Goal: Navigation & Orientation: Find specific page/section

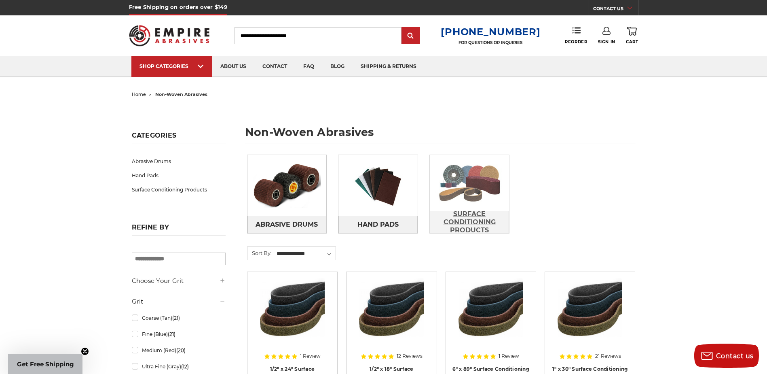
click at [474, 224] on span "Surface Conditioning Products" at bounding box center [469, 222] width 78 height 30
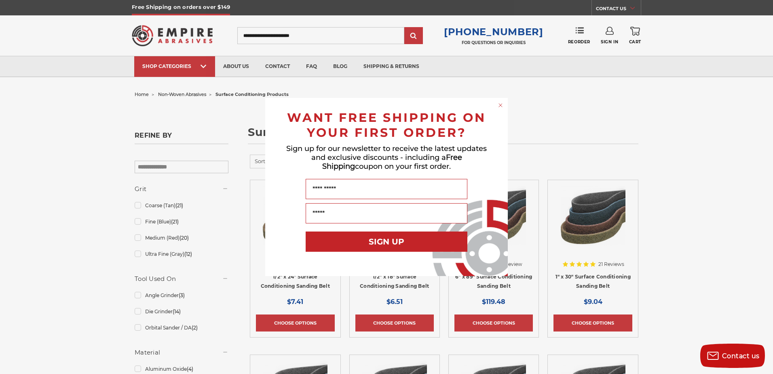
click at [500, 103] on circle "Close dialog" at bounding box center [501, 106] width 8 height 8
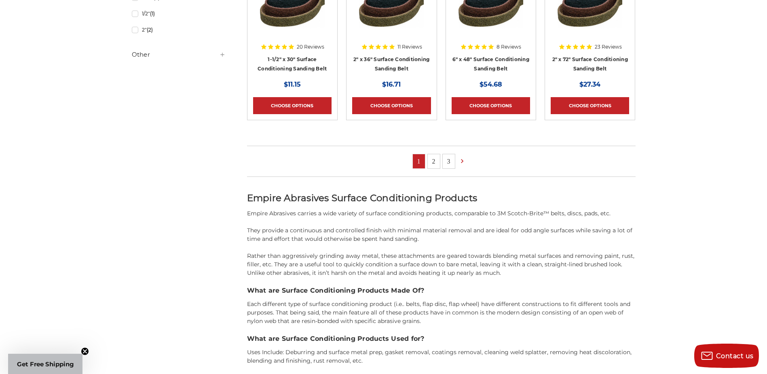
scroll to position [566, 0]
click at [449, 159] on link "3" at bounding box center [449, 161] width 12 height 14
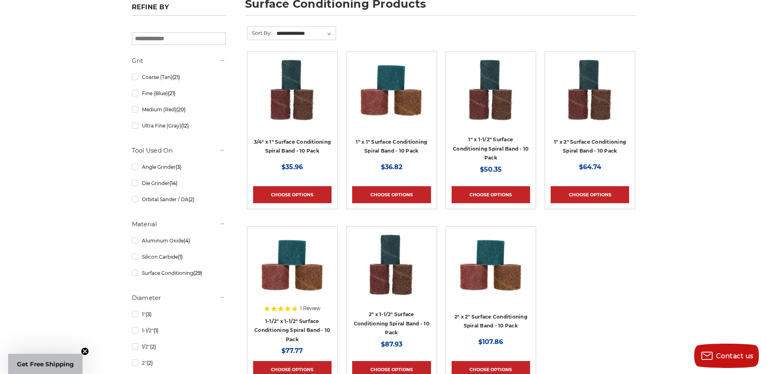
scroll to position [283, 0]
